Goal: Task Accomplishment & Management: Manage account settings

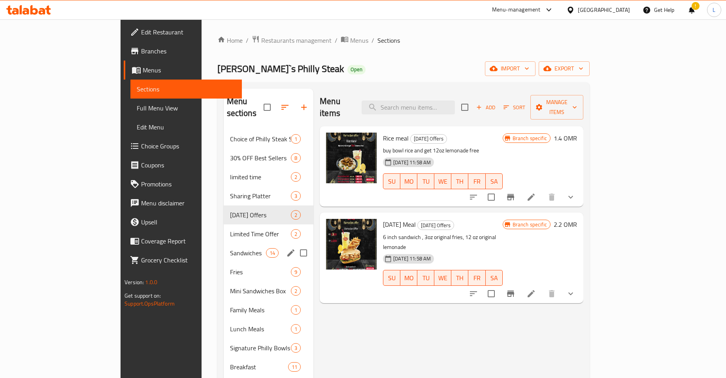
scroll to position [17, 0]
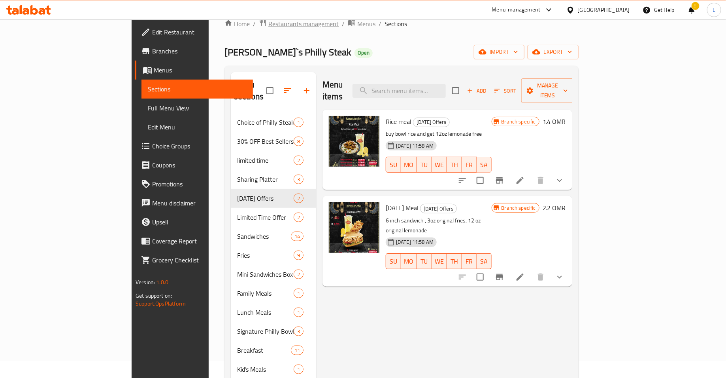
click at [268, 26] on span "Restaurants management" at bounding box center [303, 23] width 70 height 9
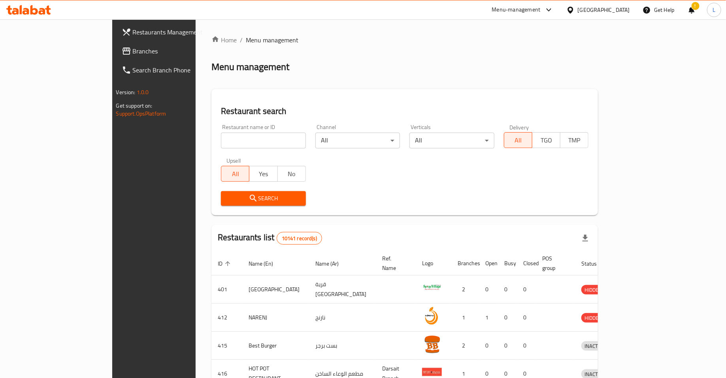
click at [221, 144] on input "search" at bounding box center [263, 140] width 85 height 16
click button "Search" at bounding box center [263, 198] width 85 height 15
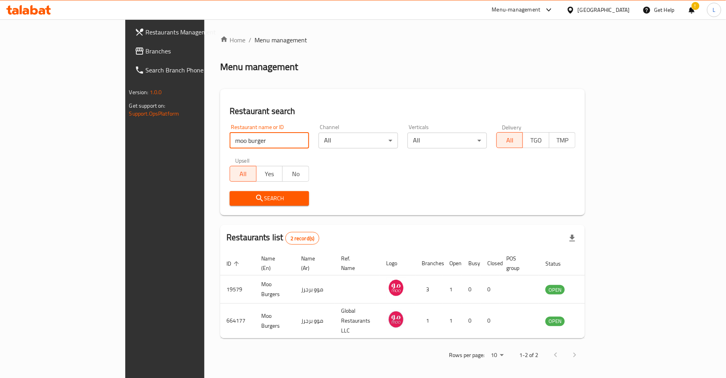
click at [230, 134] on input "moo burger" at bounding box center [269, 140] width 79 height 16
click button "Search" at bounding box center [269, 198] width 79 height 15
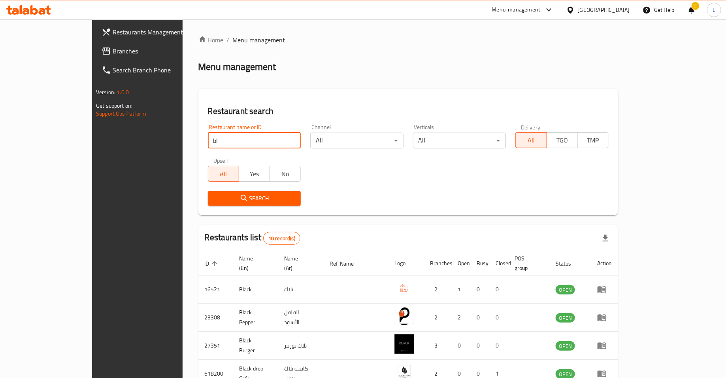
type input "b"
click button "Search" at bounding box center [254, 198] width 93 height 15
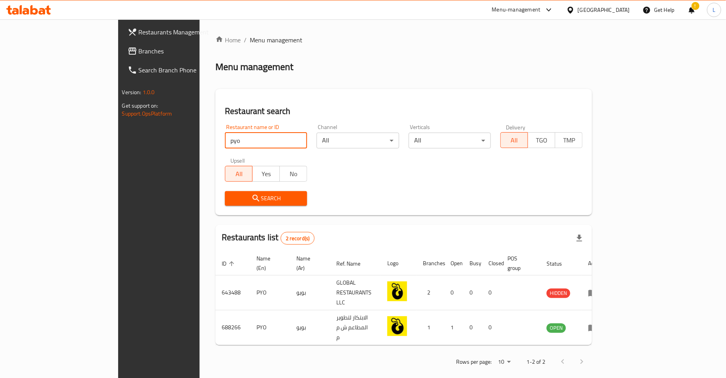
click at [230, 138] on input "pyo" at bounding box center [266, 140] width 82 height 16
type input "kebab corner"
click button "Search" at bounding box center [266, 198] width 82 height 15
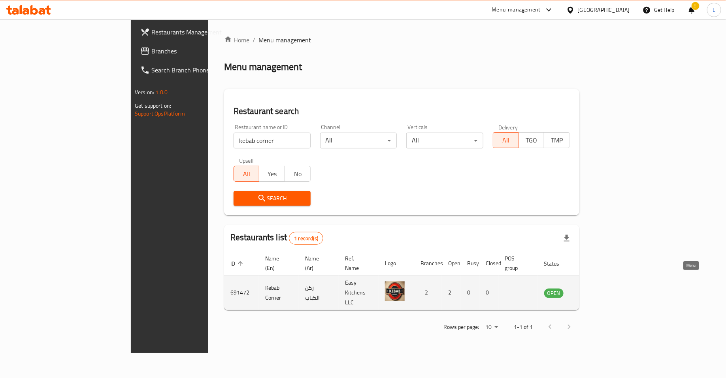
click at [594, 291] on icon "enhanced table" at bounding box center [592, 292] width 3 height 3
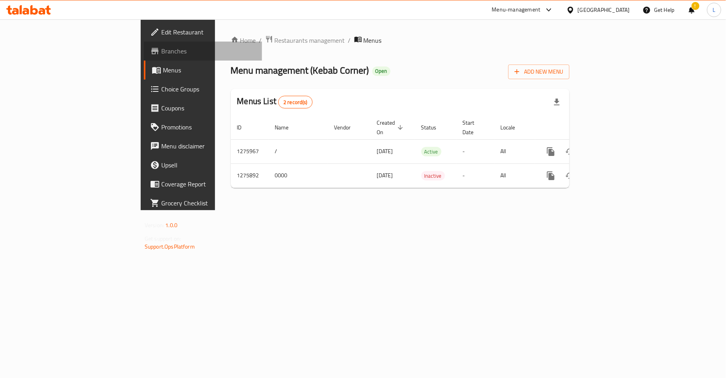
click at [161, 50] on span "Branches" at bounding box center [208, 50] width 94 height 9
